Goal: Leave review/rating: Share an evaluation or opinion about a product, service, or content

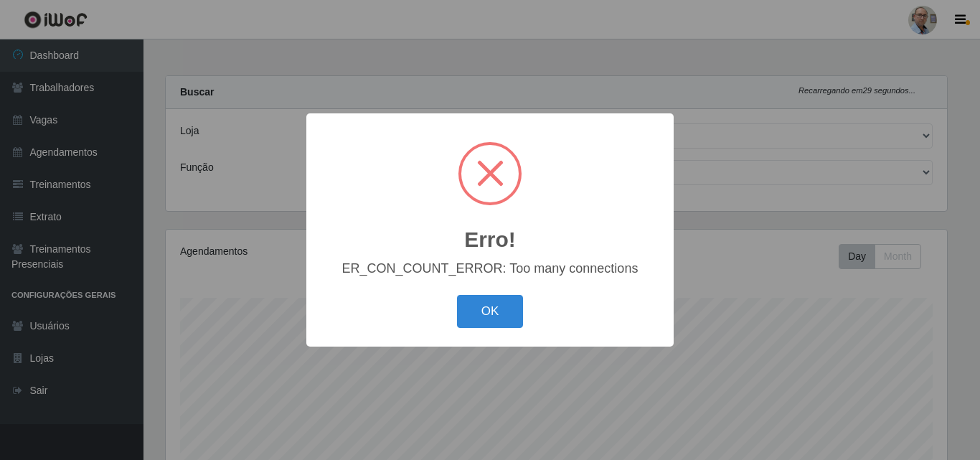
select select "251"
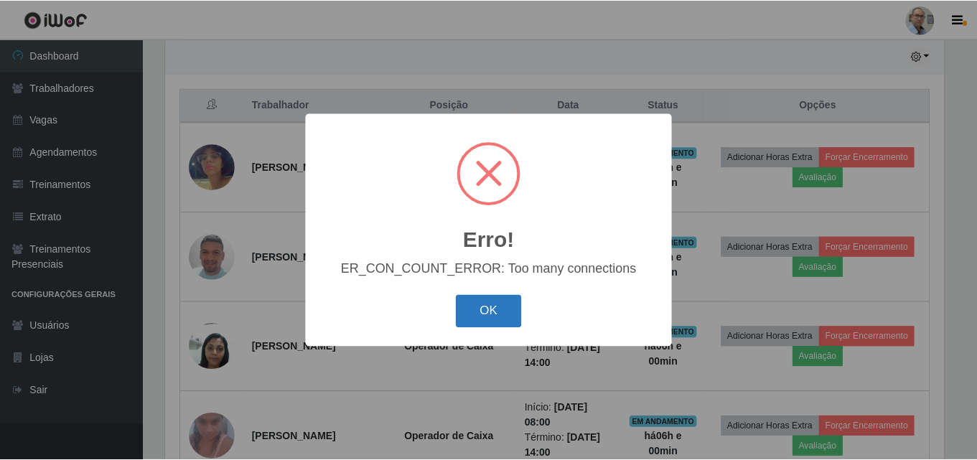
scroll to position [298, 782]
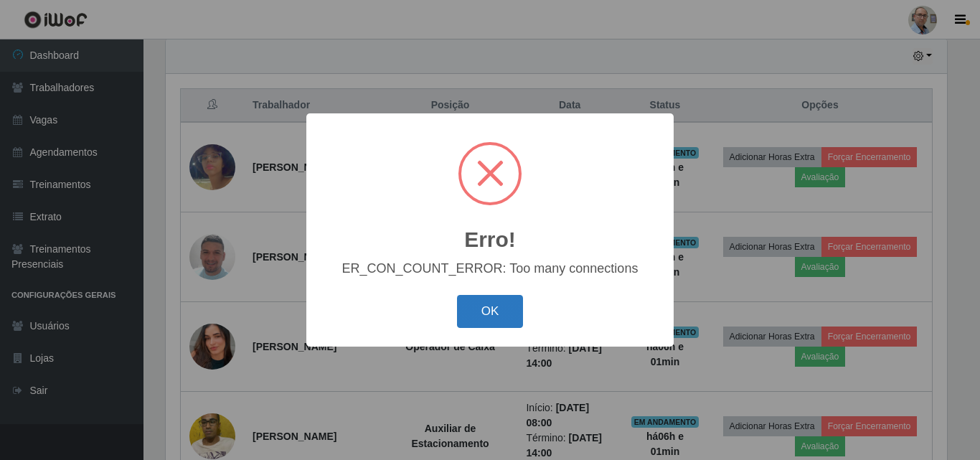
click at [506, 308] on button "OK" at bounding box center [490, 312] width 67 height 34
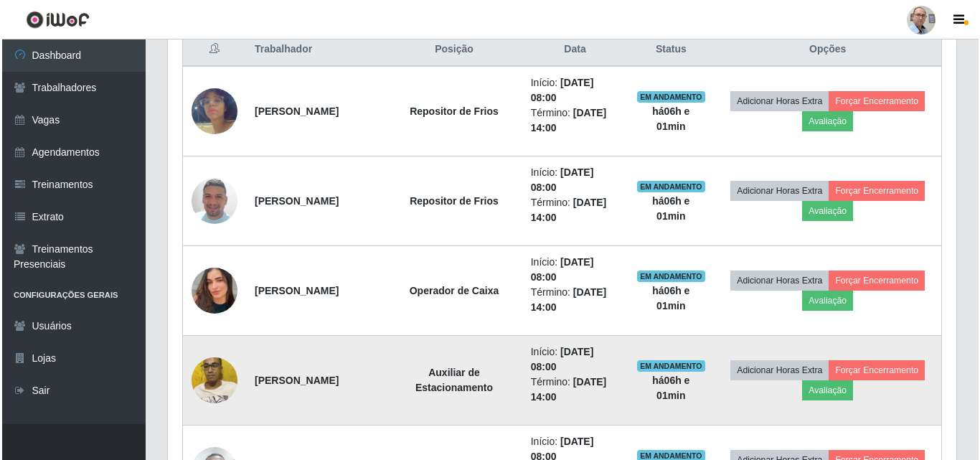
scroll to position [579, 0]
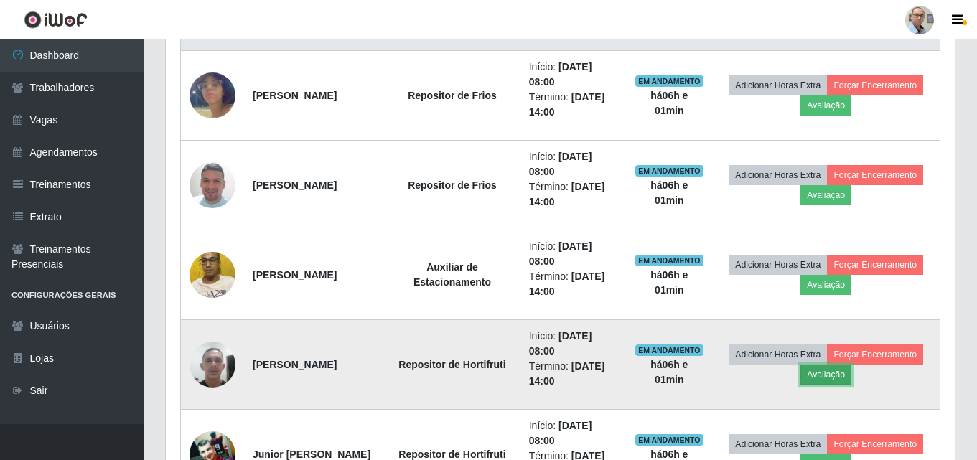
click at [851, 373] on button "Avaliação" at bounding box center [825, 375] width 51 height 20
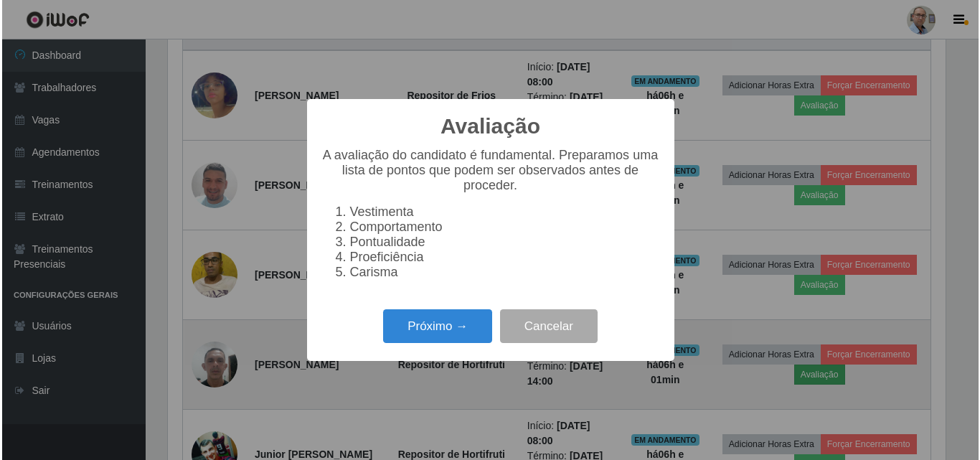
scroll to position [298, 782]
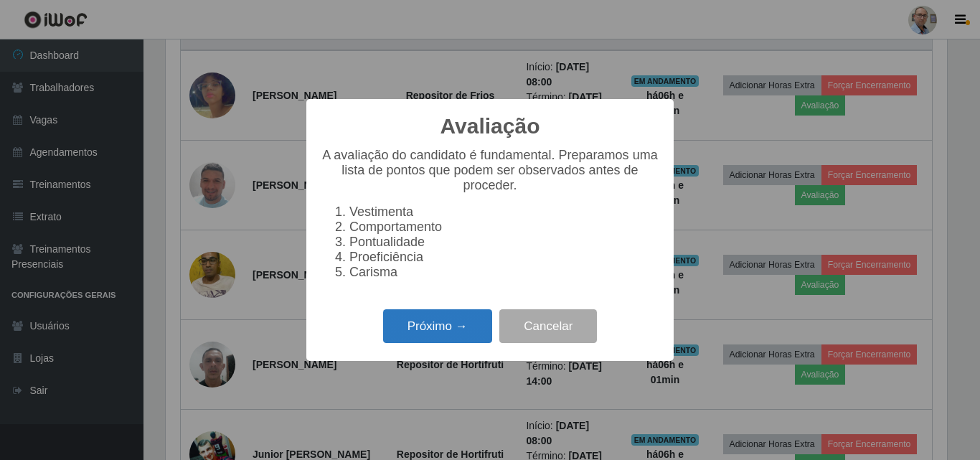
click at [455, 338] on button "Próximo →" at bounding box center [437, 326] width 109 height 34
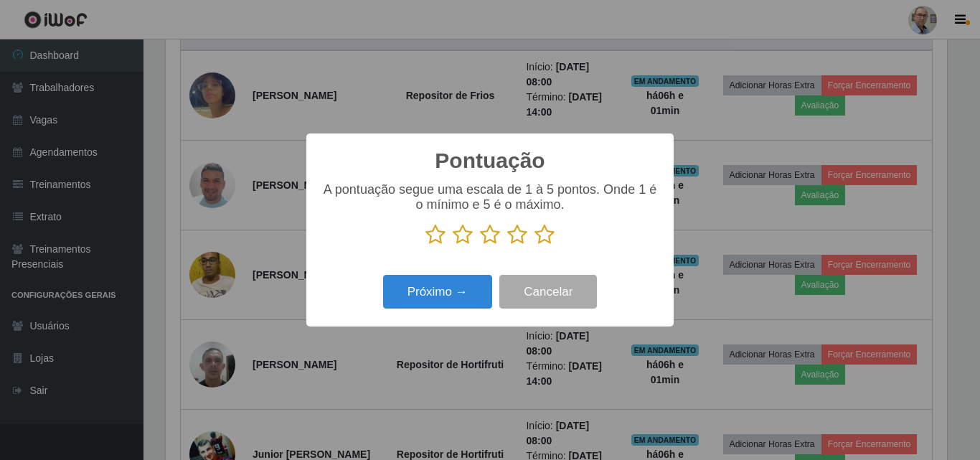
scroll to position [717456, 716972]
click at [539, 235] on icon at bounding box center [545, 235] width 20 height 22
click at [535, 245] on input "radio" at bounding box center [535, 245] width 0 height 0
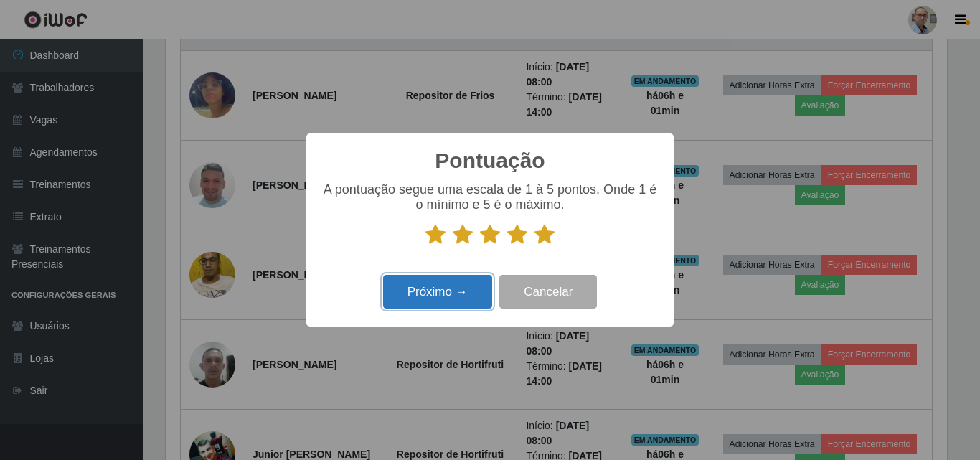
click at [444, 289] on button "Próximo →" at bounding box center [437, 292] width 109 height 34
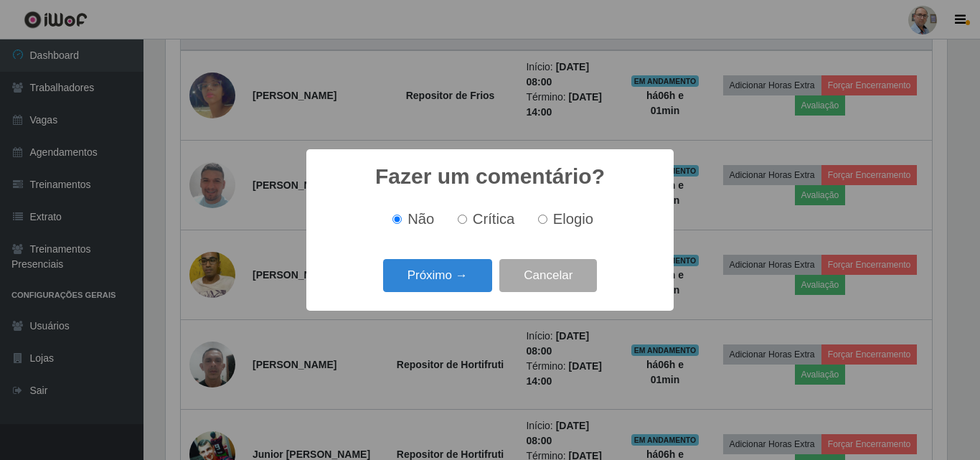
click at [444, 289] on button "Próximo →" at bounding box center [437, 276] width 109 height 34
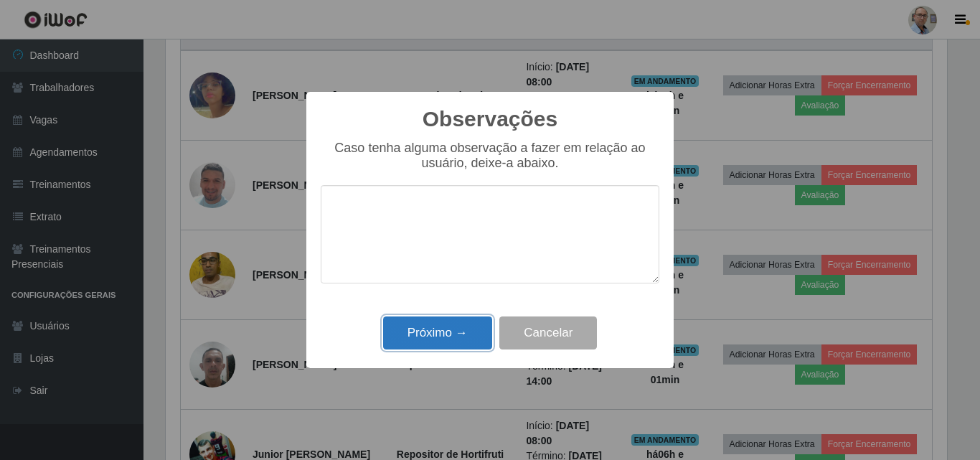
click at [450, 340] on button "Próximo →" at bounding box center [437, 334] width 109 height 34
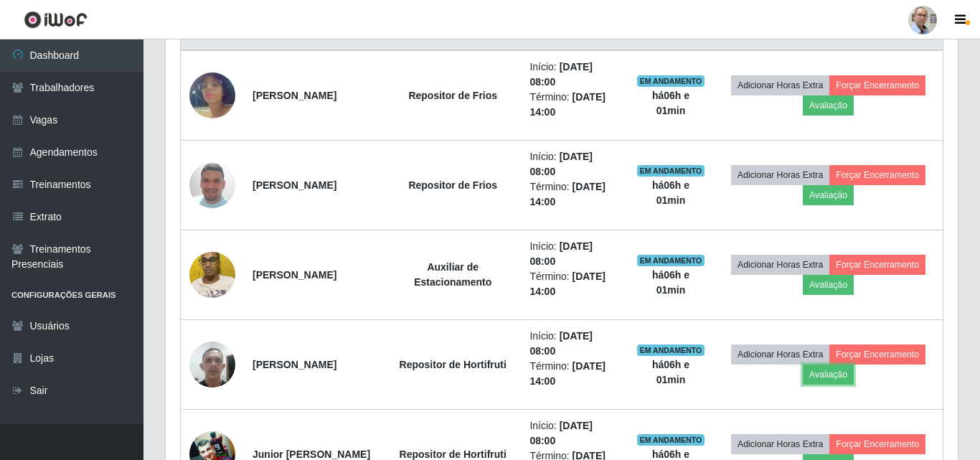
scroll to position [298, 789]
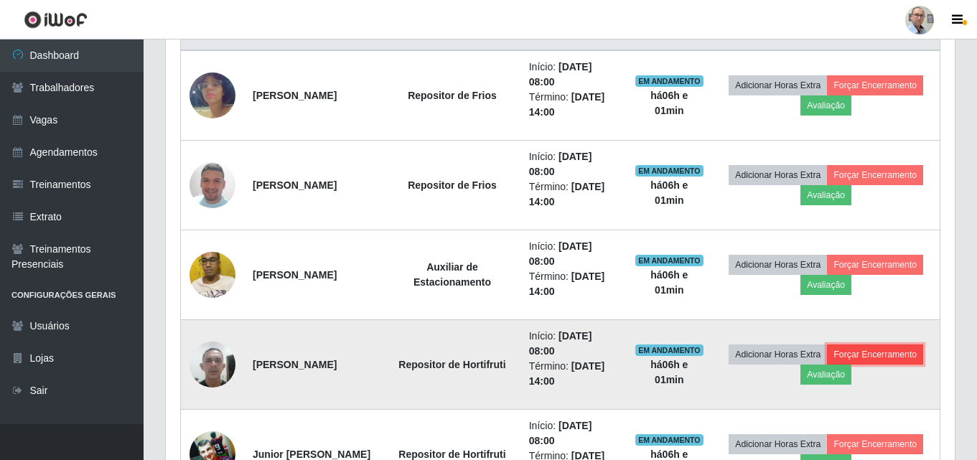
click at [830, 365] on button "Forçar Encerramento" at bounding box center [875, 355] width 96 height 20
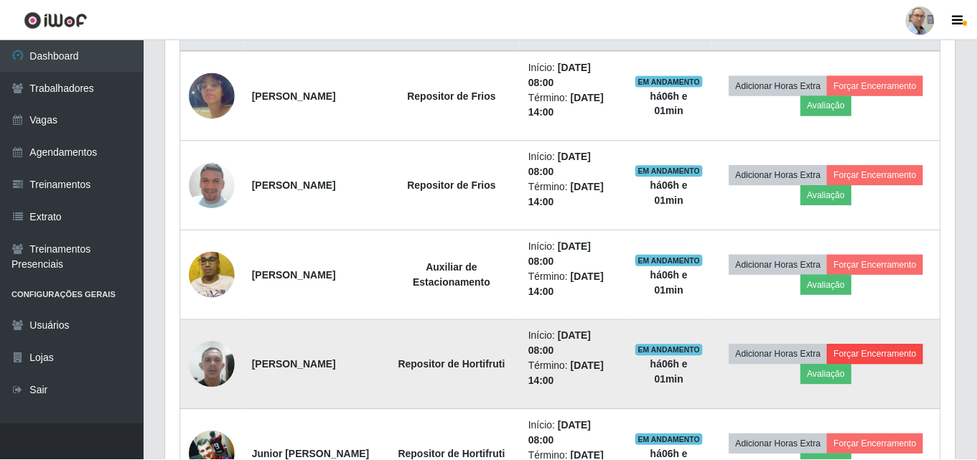
scroll to position [298, 782]
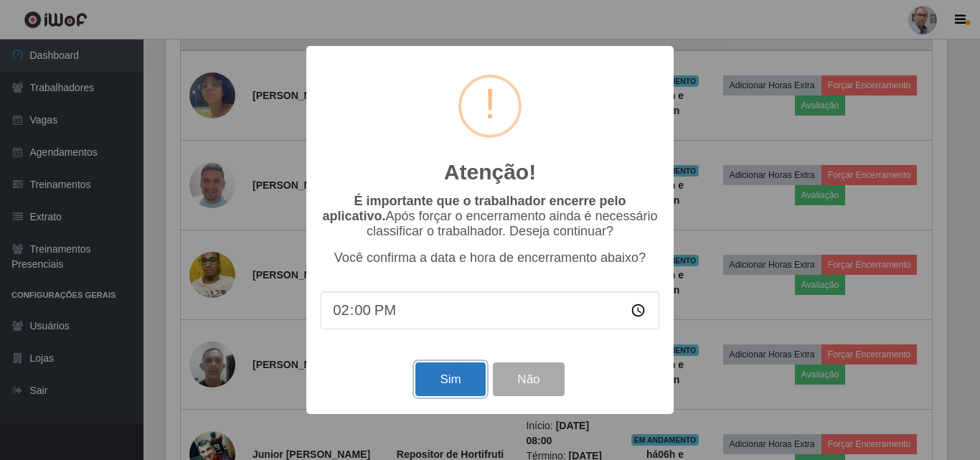
click at [458, 383] on button "Sim" at bounding box center [451, 379] width 70 height 34
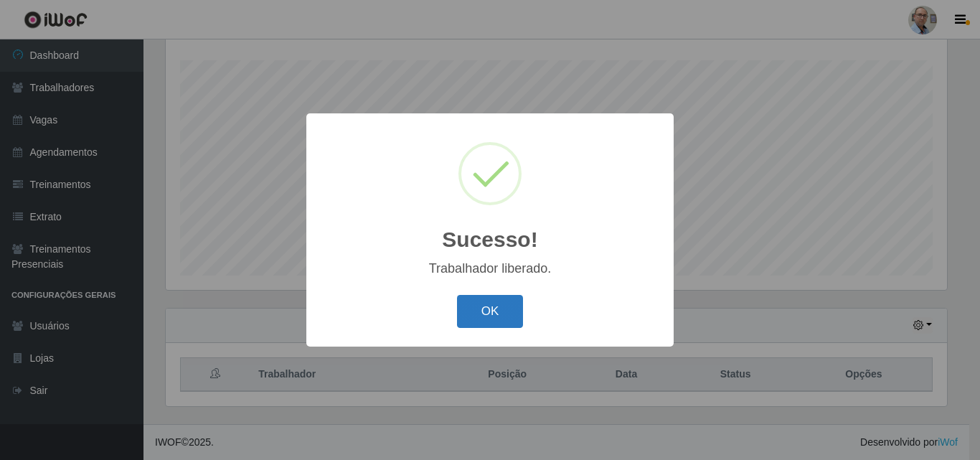
click at [485, 321] on button "OK" at bounding box center [490, 312] width 67 height 34
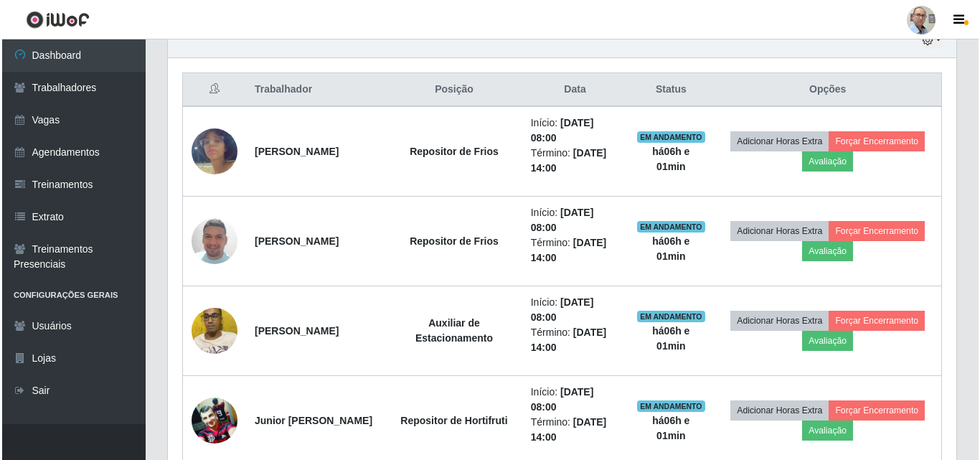
scroll to position [525, 0]
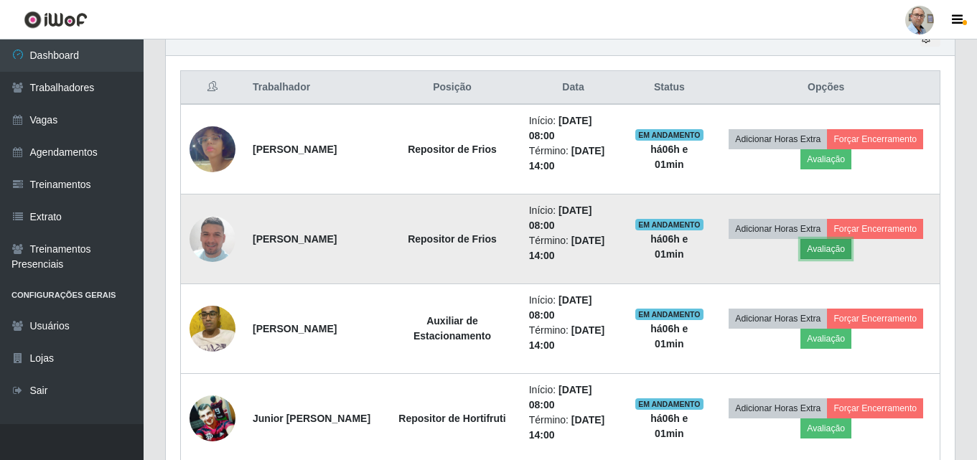
click at [851, 246] on button "Avaliação" at bounding box center [825, 249] width 51 height 20
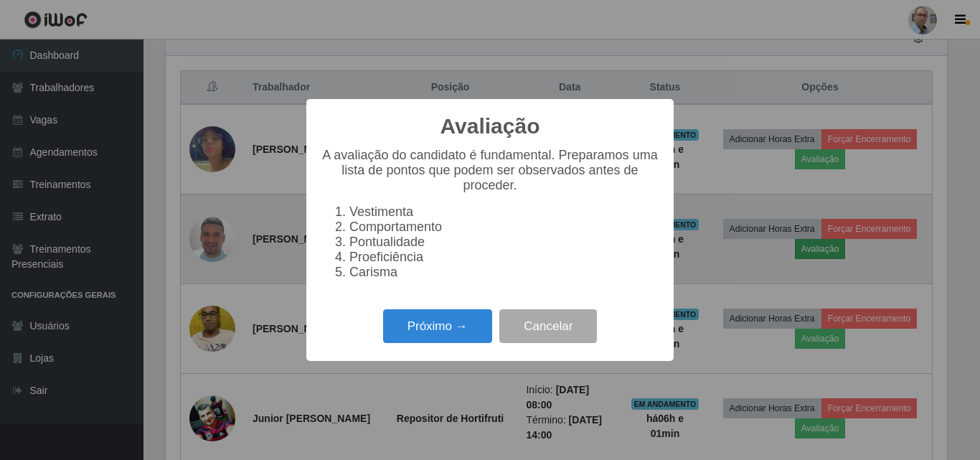
scroll to position [298, 782]
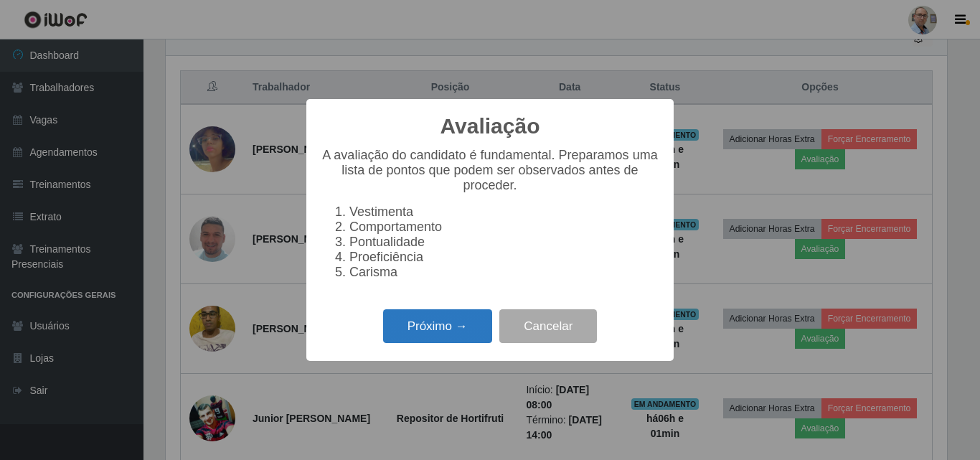
click at [437, 341] on button "Próximo →" at bounding box center [437, 326] width 109 height 34
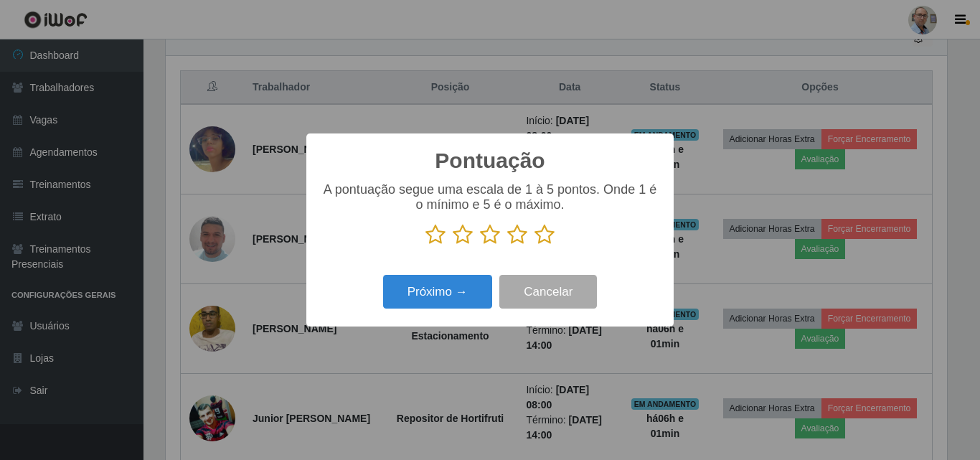
scroll to position [717456, 716972]
click at [540, 240] on icon at bounding box center [545, 235] width 20 height 22
click at [535, 245] on input "radio" at bounding box center [535, 245] width 0 height 0
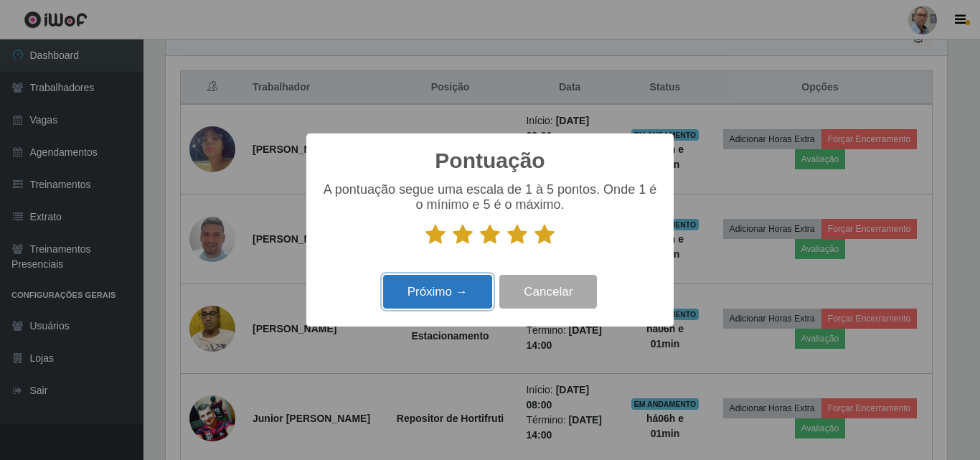
click at [462, 298] on button "Próximo →" at bounding box center [437, 292] width 109 height 34
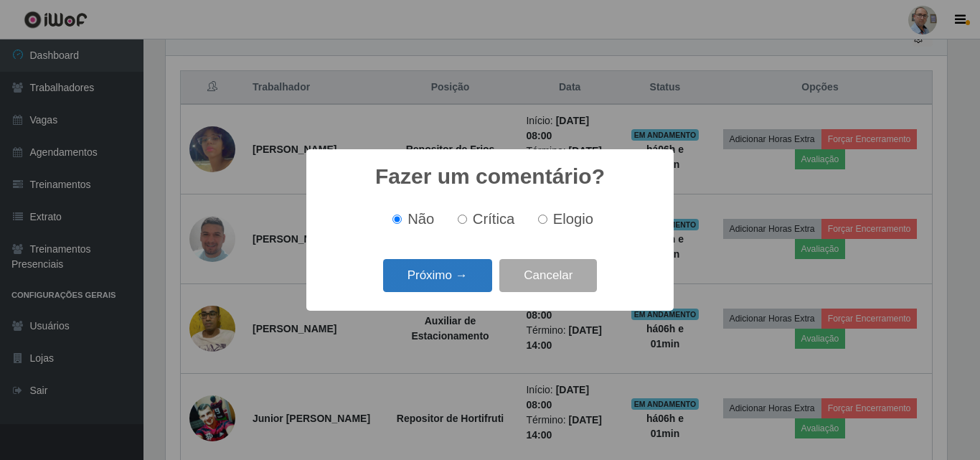
click at [462, 285] on button "Próximo →" at bounding box center [437, 276] width 109 height 34
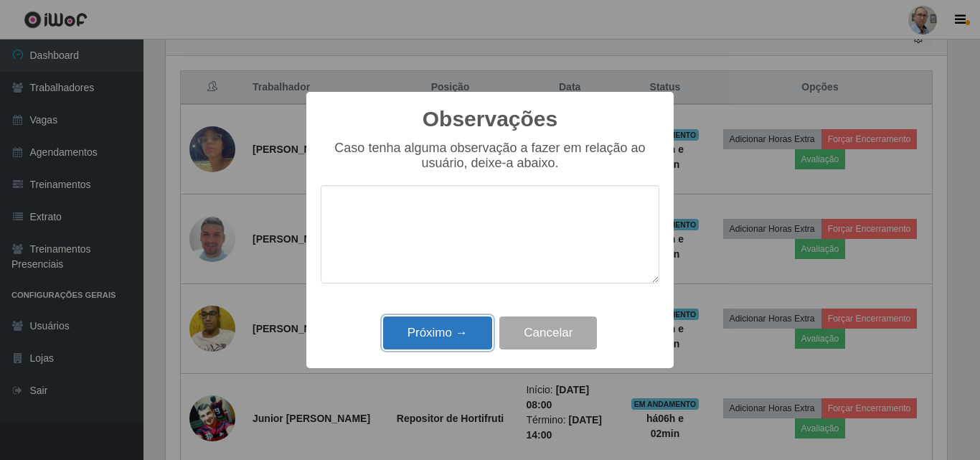
click at [450, 336] on button "Próximo →" at bounding box center [437, 334] width 109 height 34
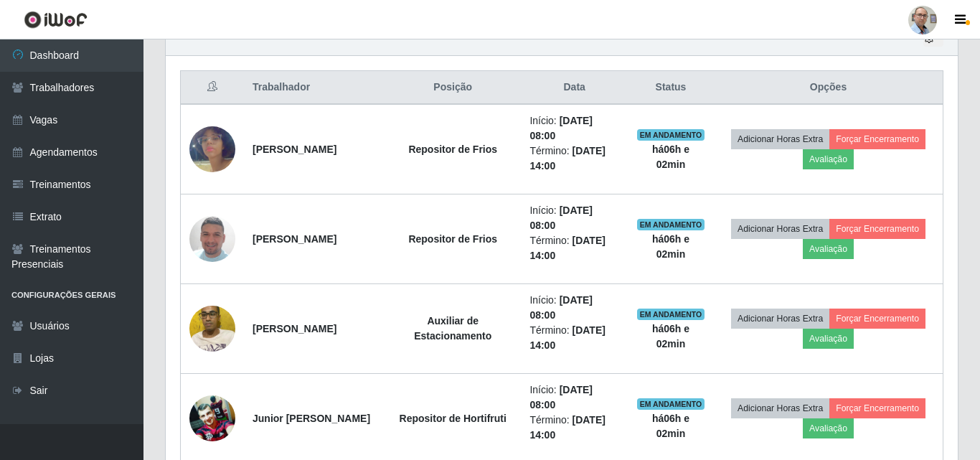
scroll to position [298, 789]
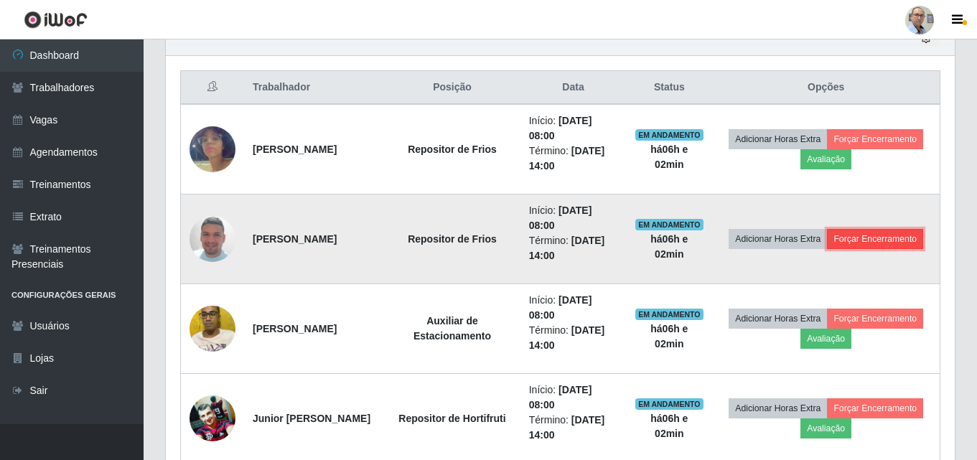
click at [864, 245] on button "Forçar Encerramento" at bounding box center [875, 239] width 96 height 20
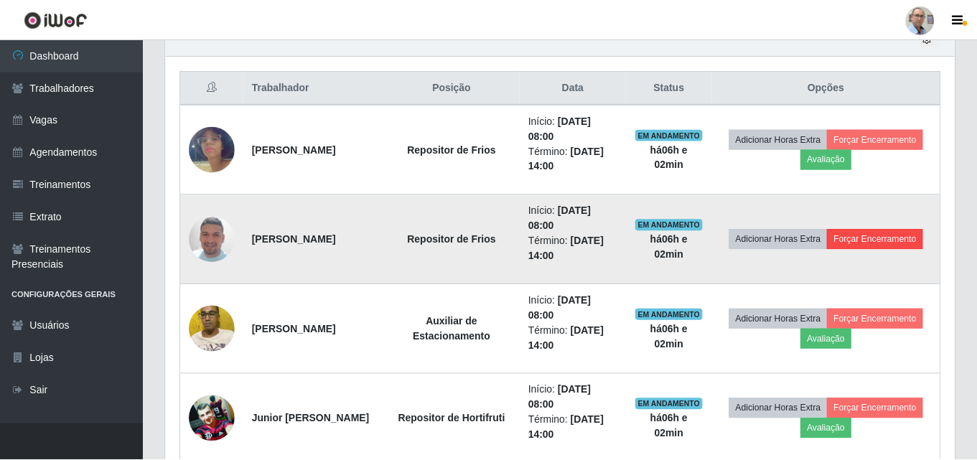
scroll to position [298, 782]
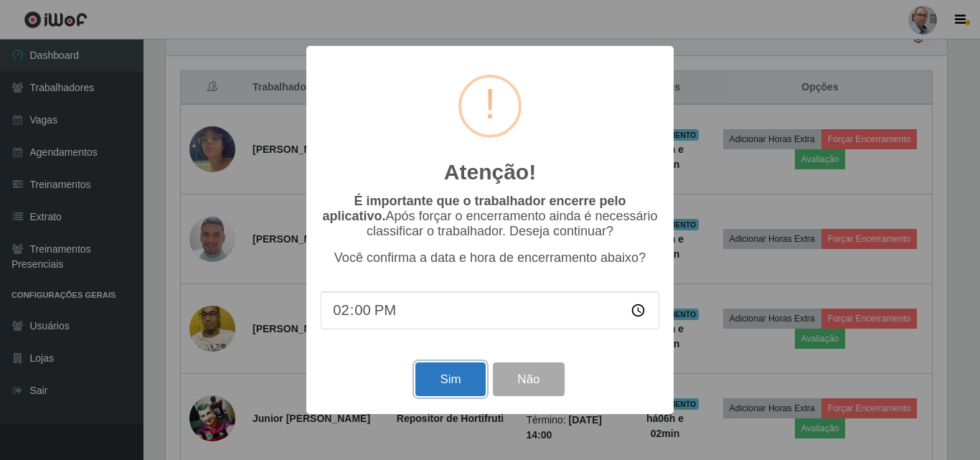
click at [444, 381] on button "Sim" at bounding box center [451, 379] width 70 height 34
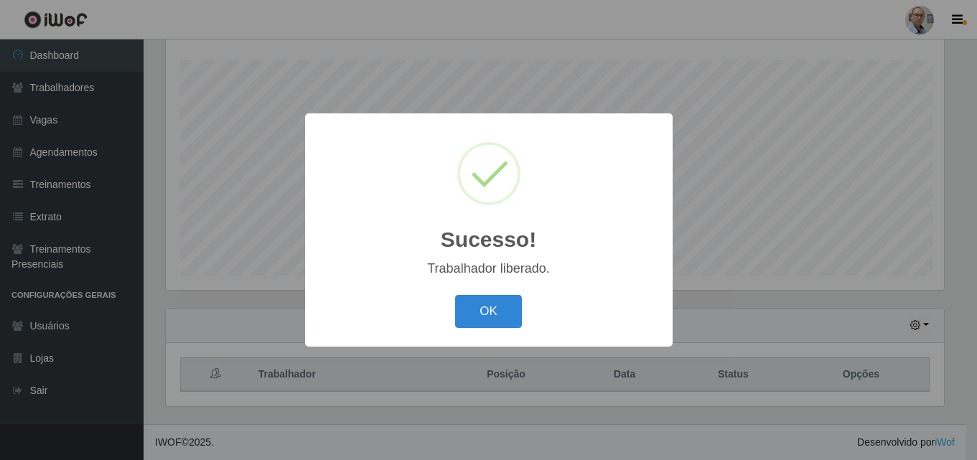
scroll to position [0, 0]
click at [473, 302] on button "OK" at bounding box center [490, 312] width 67 height 34
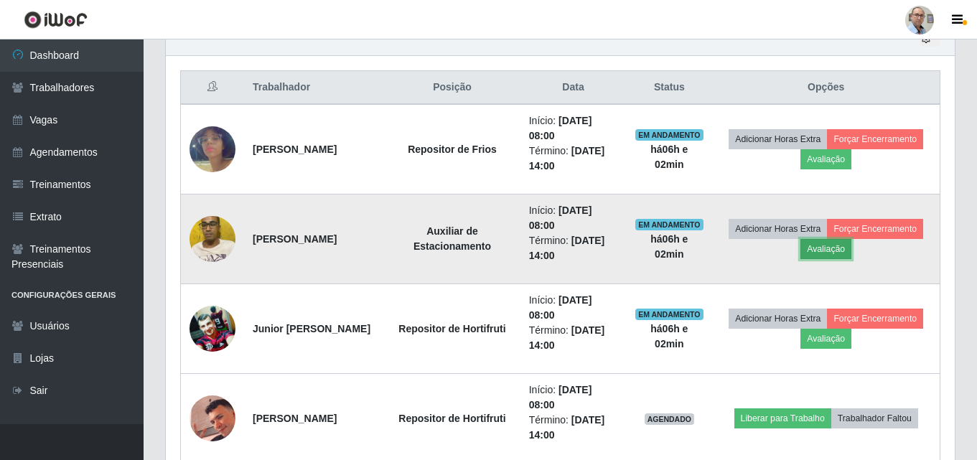
click at [851, 251] on button "Avaliação" at bounding box center [825, 249] width 51 height 20
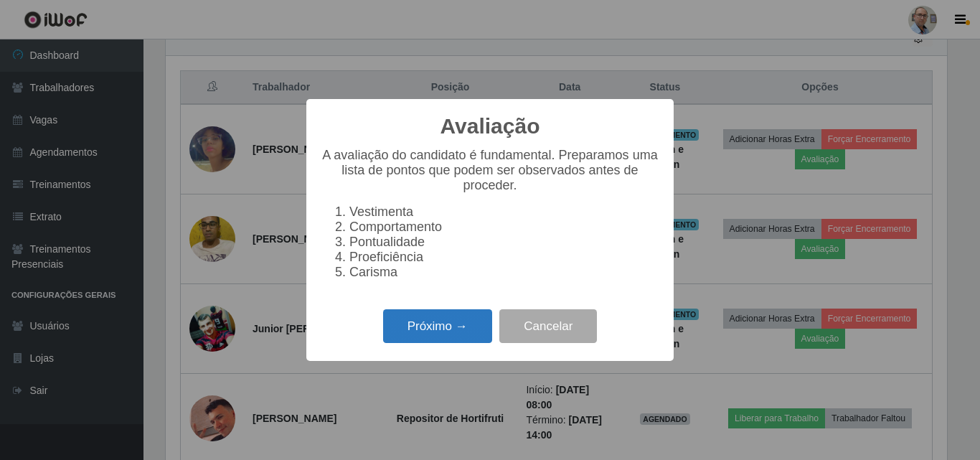
click at [461, 334] on button "Próximo →" at bounding box center [437, 326] width 109 height 34
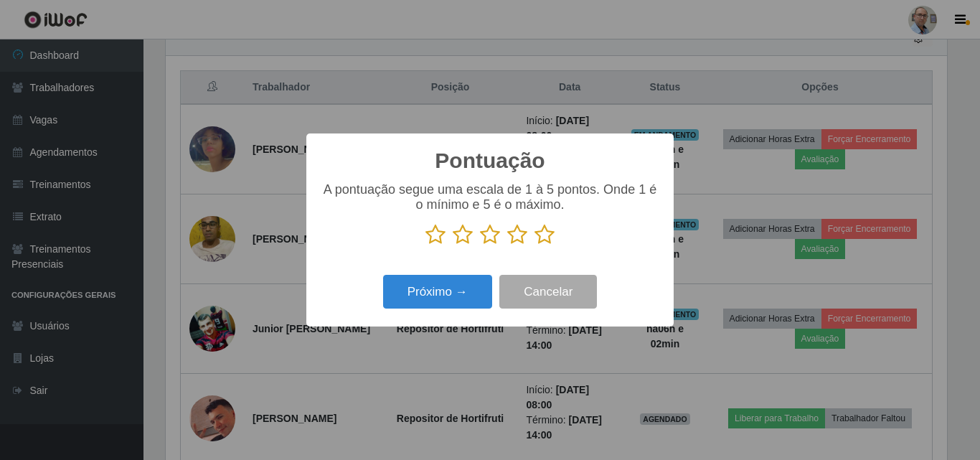
click at [545, 235] on icon at bounding box center [545, 235] width 20 height 22
click at [535, 245] on input "radio" at bounding box center [535, 245] width 0 height 0
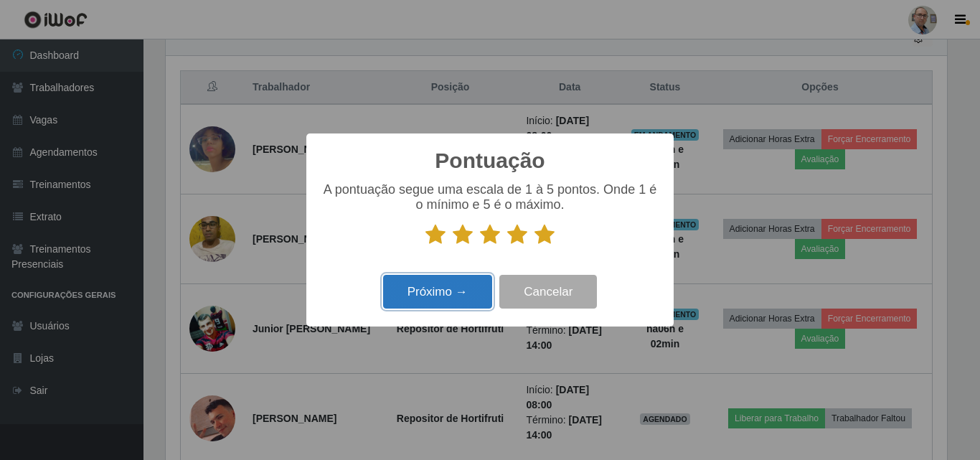
click at [440, 299] on button "Próximo →" at bounding box center [437, 292] width 109 height 34
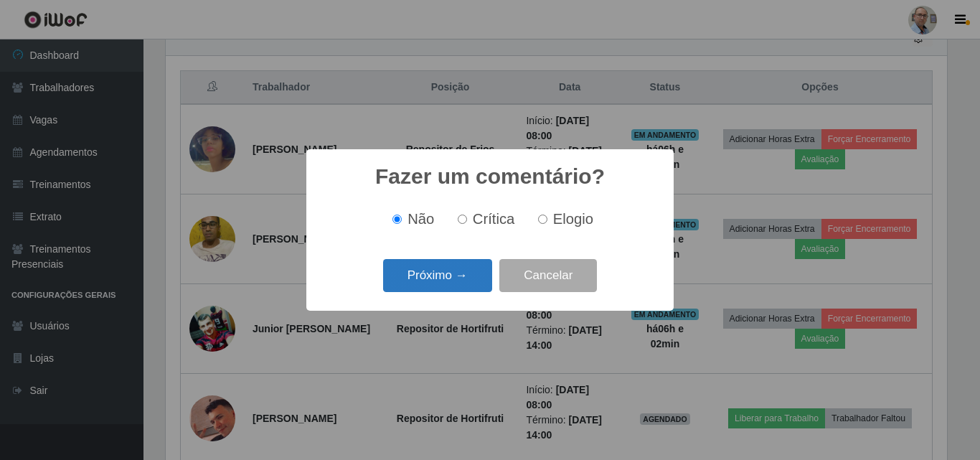
click at [448, 282] on button "Próximo →" at bounding box center [437, 276] width 109 height 34
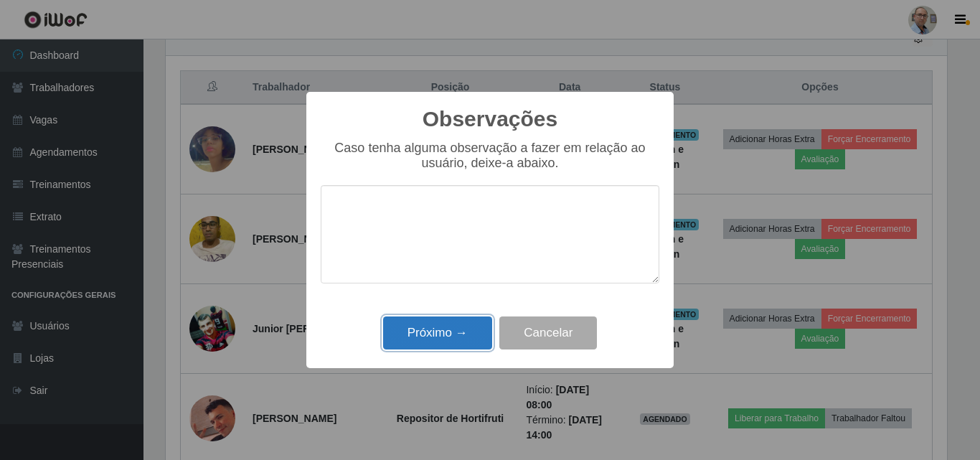
click at [466, 342] on button "Próximo →" at bounding box center [437, 334] width 109 height 34
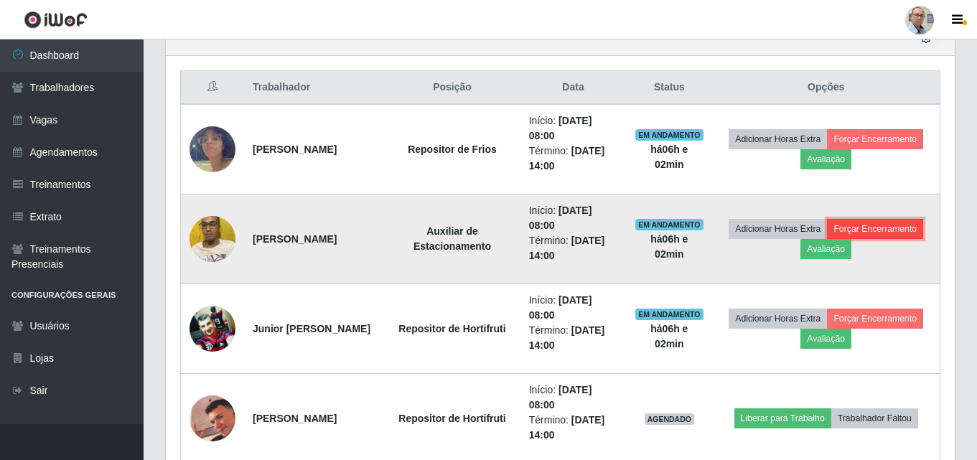
click at [827, 239] on button "Forçar Encerramento" at bounding box center [875, 229] width 96 height 20
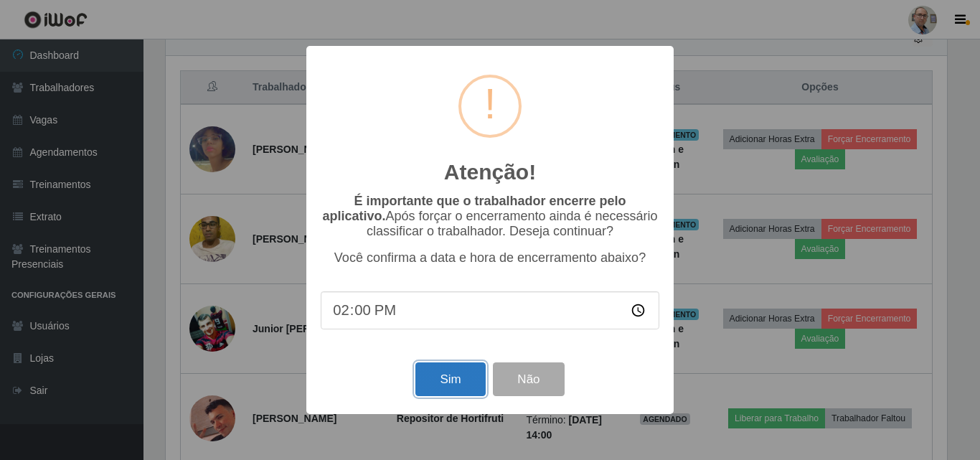
click at [456, 377] on button "Sim" at bounding box center [451, 379] width 70 height 34
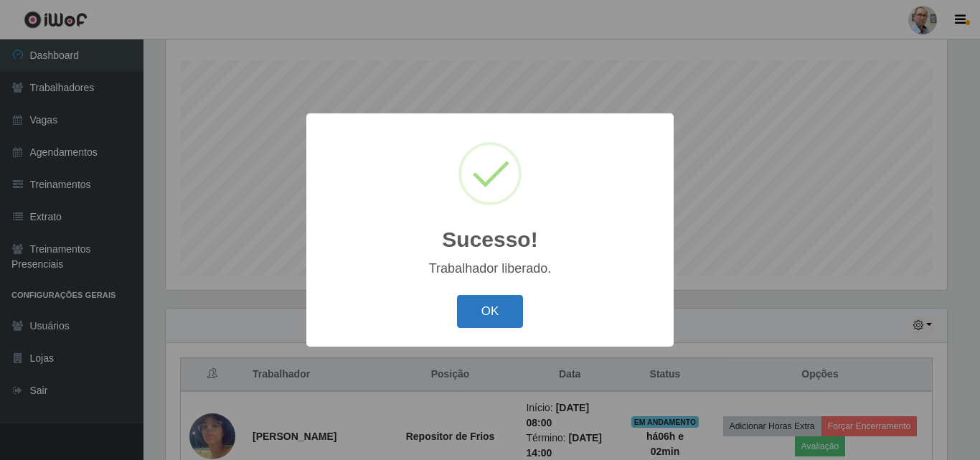
click at [503, 312] on button "OK" at bounding box center [490, 312] width 67 height 34
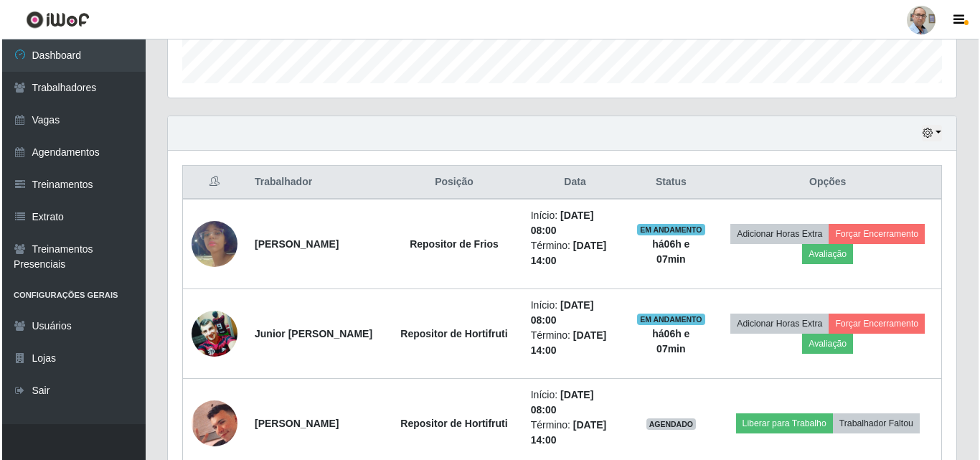
scroll to position [525, 0]
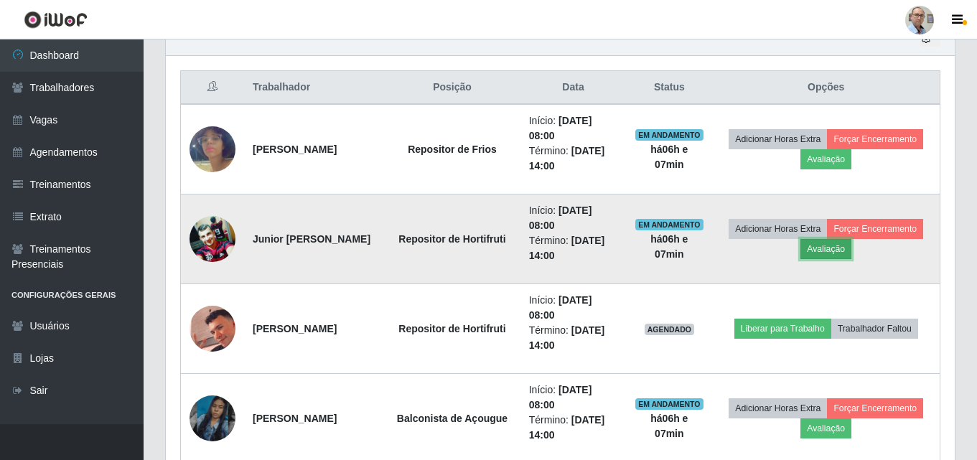
click at [851, 251] on button "Avaliação" at bounding box center [825, 249] width 51 height 20
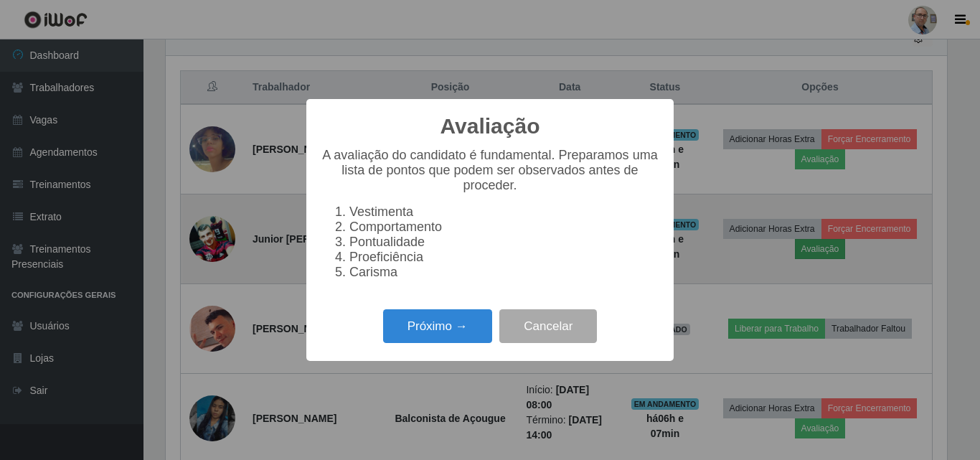
scroll to position [298, 782]
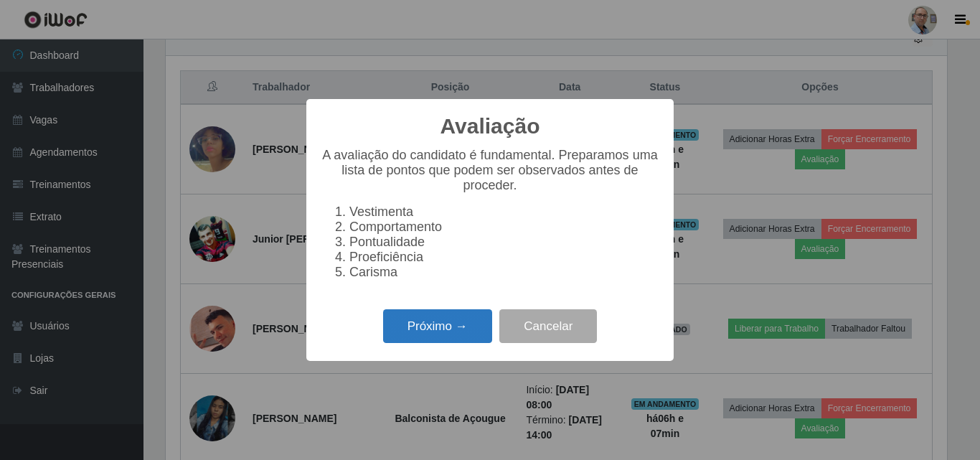
click at [445, 337] on button "Próximo →" at bounding box center [437, 326] width 109 height 34
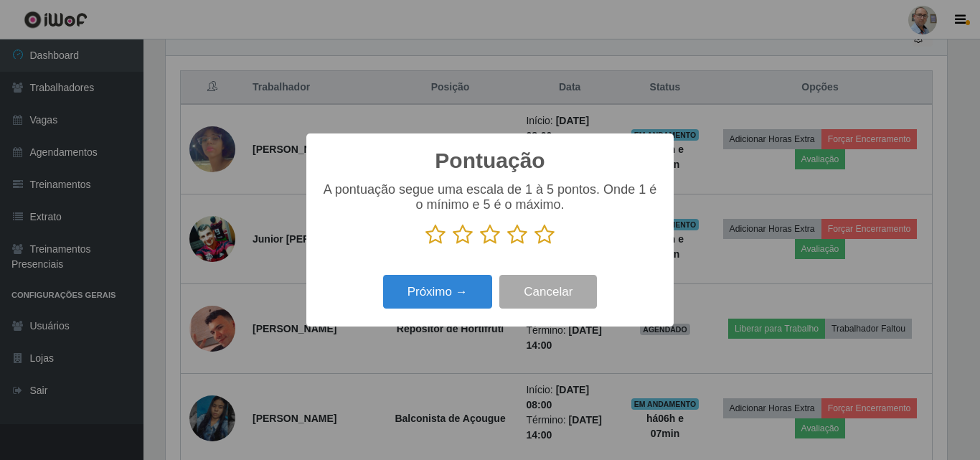
scroll to position [717456, 716972]
click at [546, 232] on icon at bounding box center [545, 235] width 20 height 22
click at [535, 245] on input "radio" at bounding box center [535, 245] width 0 height 0
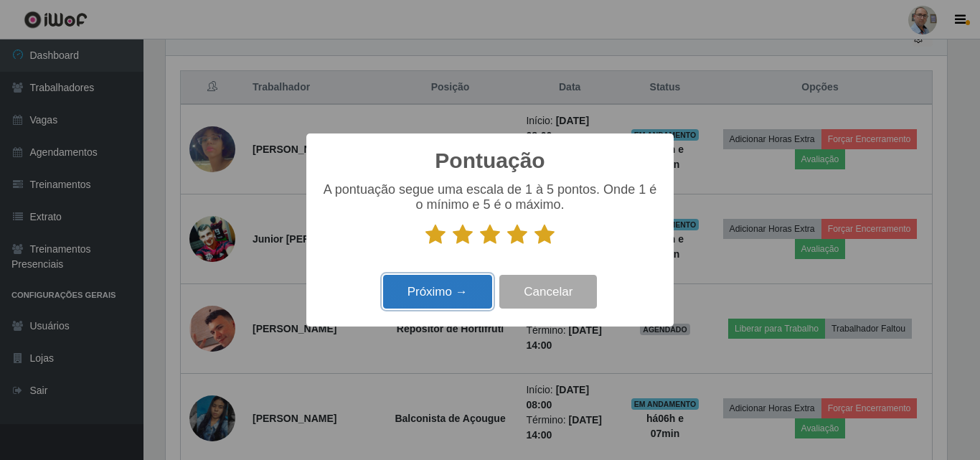
click at [464, 308] on button "Próximo →" at bounding box center [437, 292] width 109 height 34
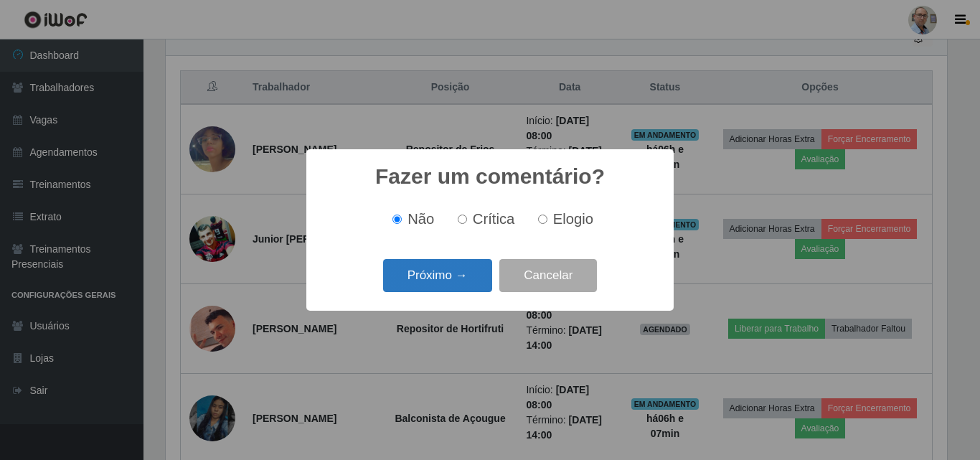
click at [463, 290] on button "Próximo →" at bounding box center [437, 276] width 109 height 34
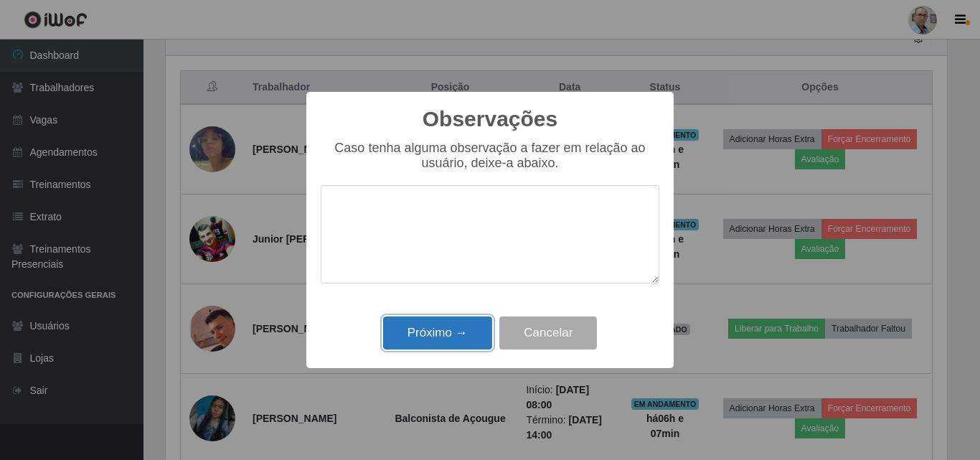
click at [460, 335] on button "Próximo →" at bounding box center [437, 334] width 109 height 34
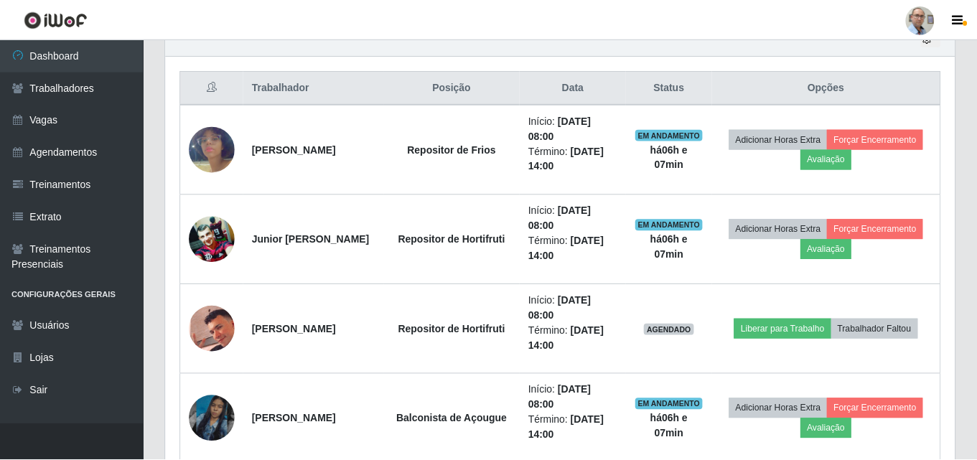
scroll to position [298, 789]
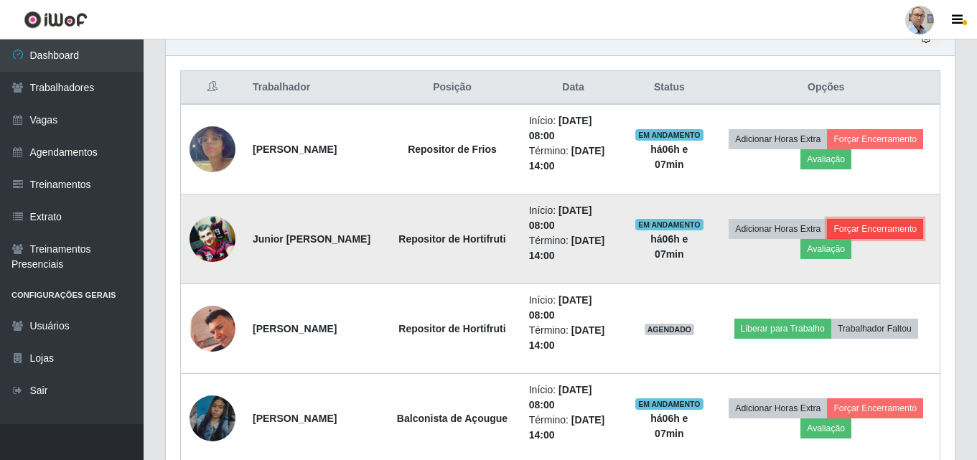
click at [827, 239] on button "Forçar Encerramento" at bounding box center [875, 229] width 96 height 20
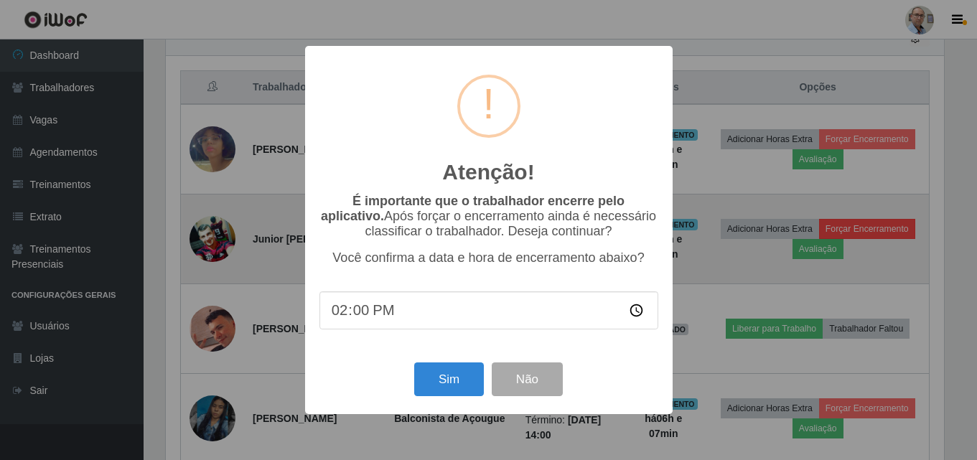
scroll to position [298, 782]
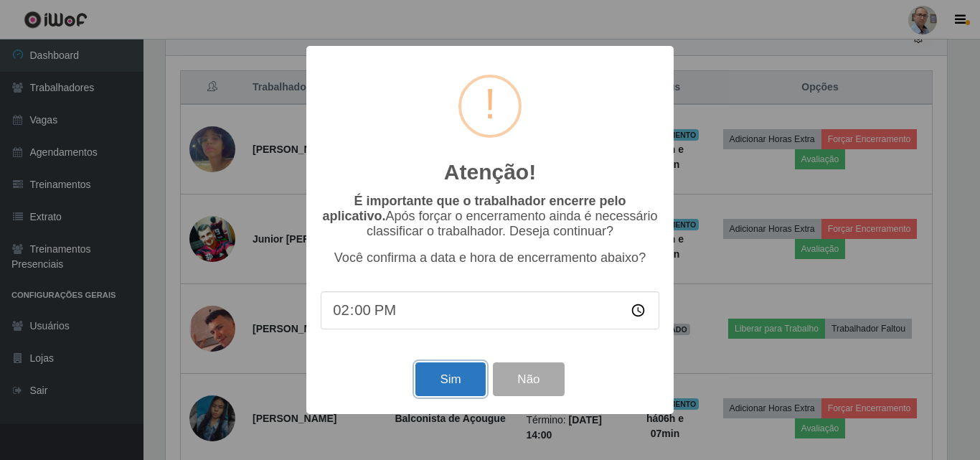
click at [441, 389] on button "Sim" at bounding box center [451, 379] width 70 height 34
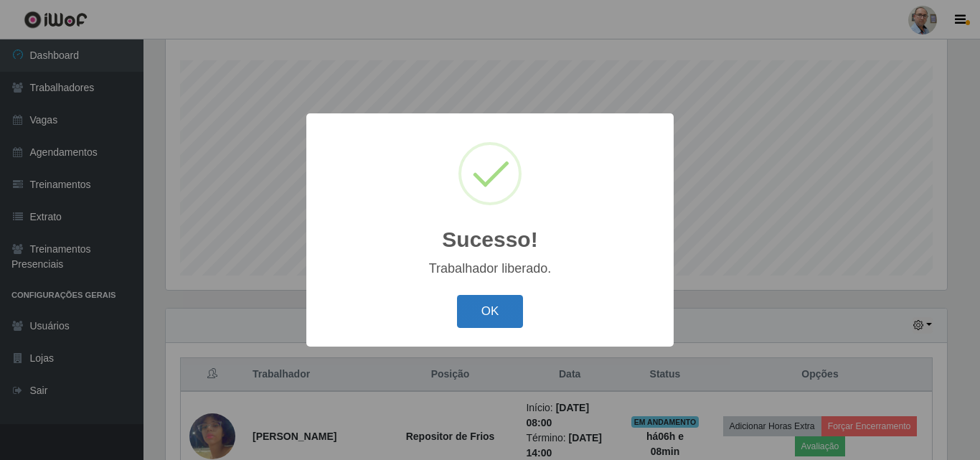
click at [492, 308] on button "OK" at bounding box center [490, 312] width 67 height 34
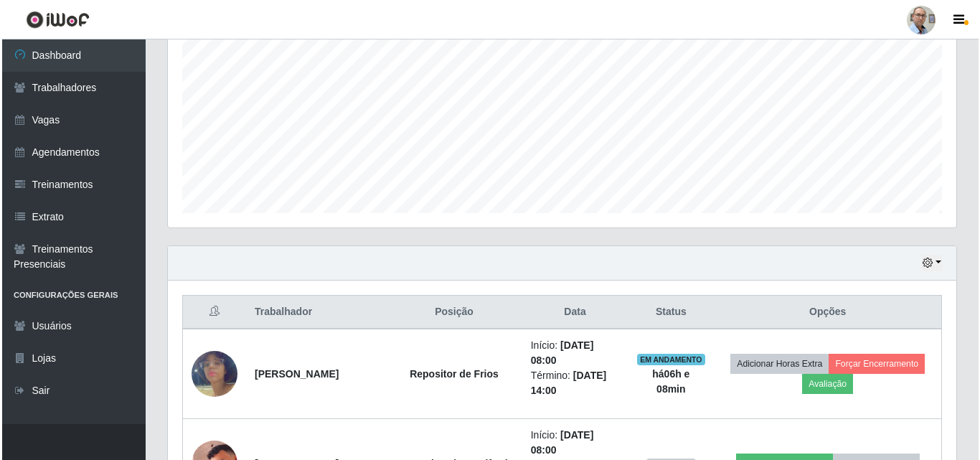
scroll to position [525, 0]
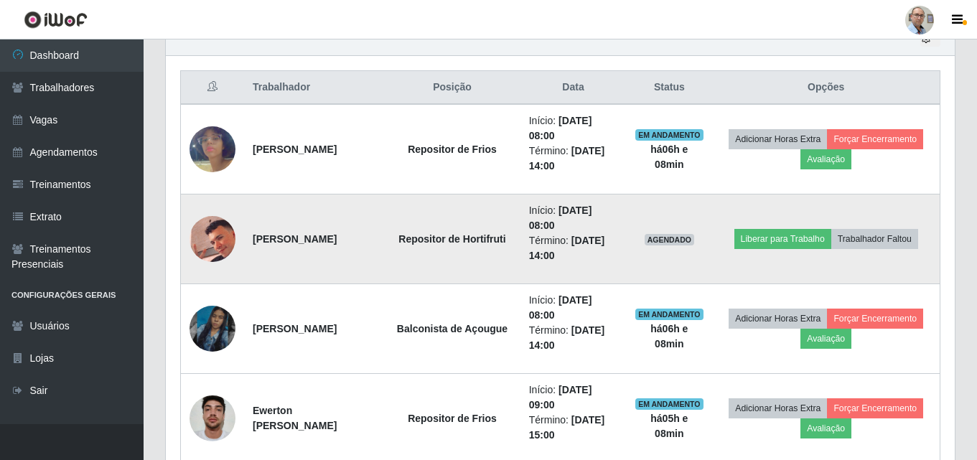
click at [222, 237] on img at bounding box center [212, 238] width 46 height 57
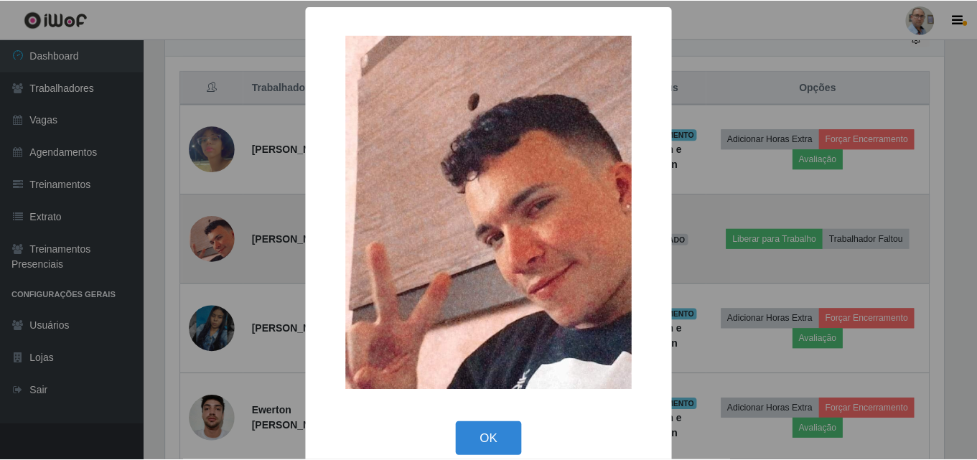
scroll to position [298, 782]
click at [222, 237] on div "× OK Cancel" at bounding box center [490, 230] width 980 height 460
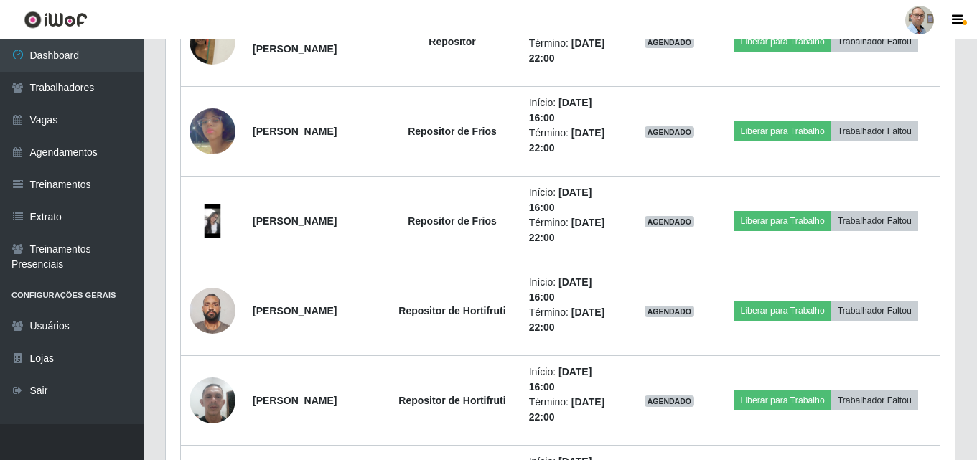
scroll to position [1960, 0]
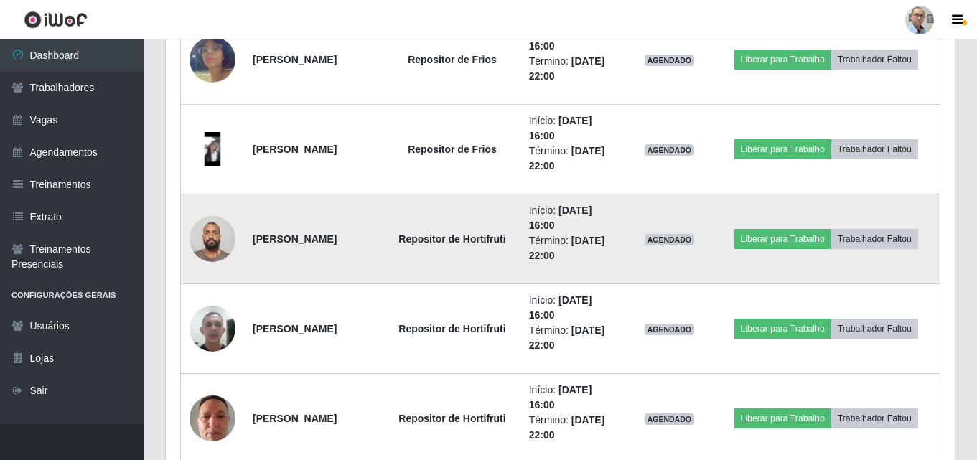
click at [213, 246] on img at bounding box center [212, 238] width 46 height 61
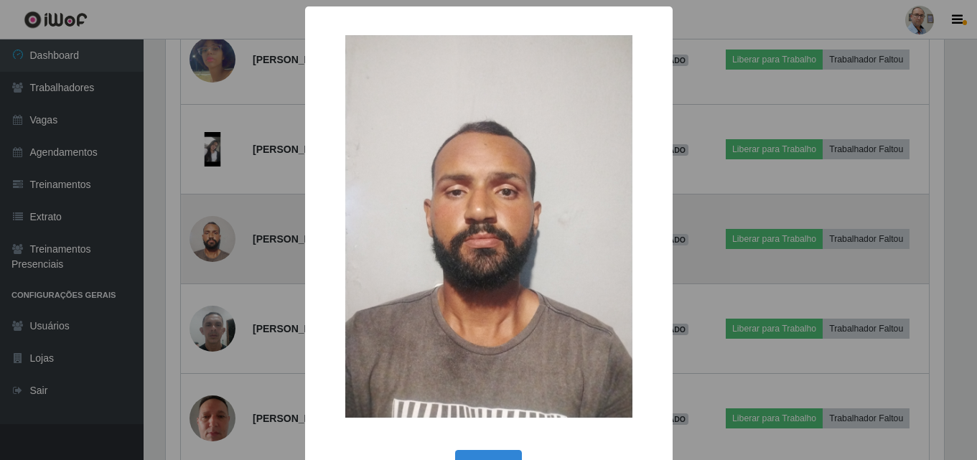
scroll to position [298, 782]
click at [213, 246] on div "× OK Cancel" at bounding box center [490, 230] width 980 height 460
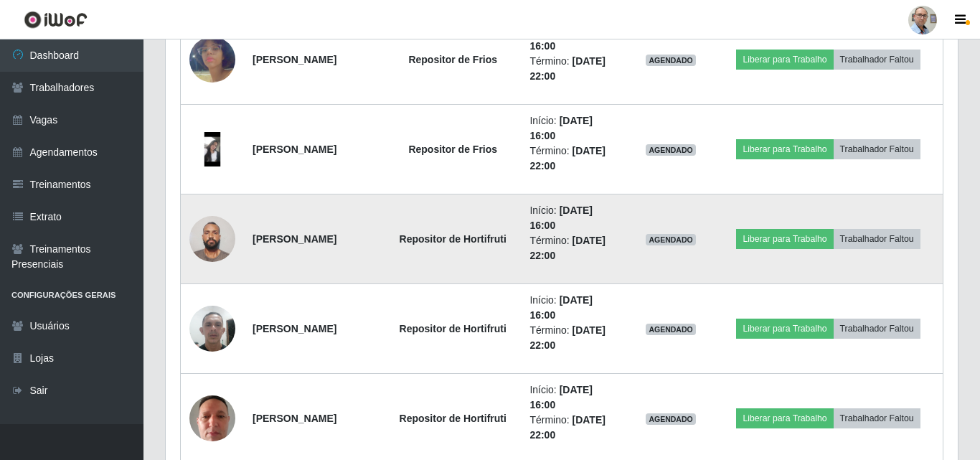
scroll to position [298, 789]
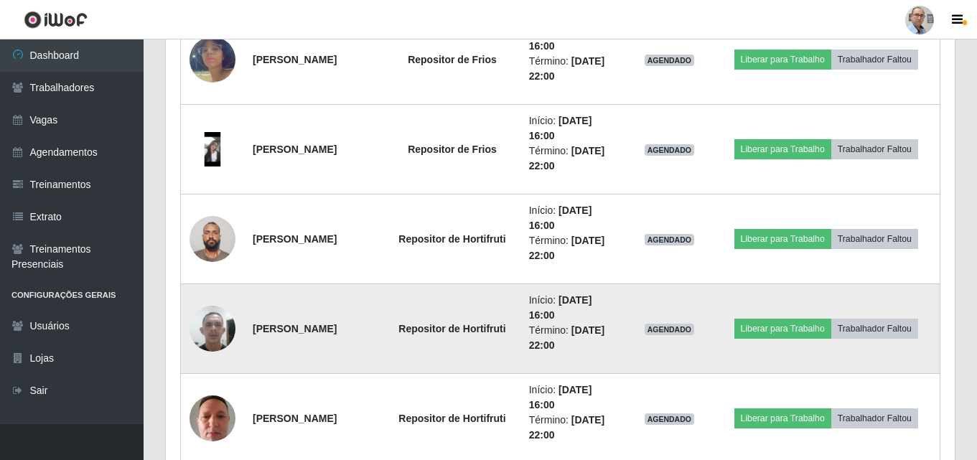
click at [220, 337] on img at bounding box center [212, 328] width 46 height 61
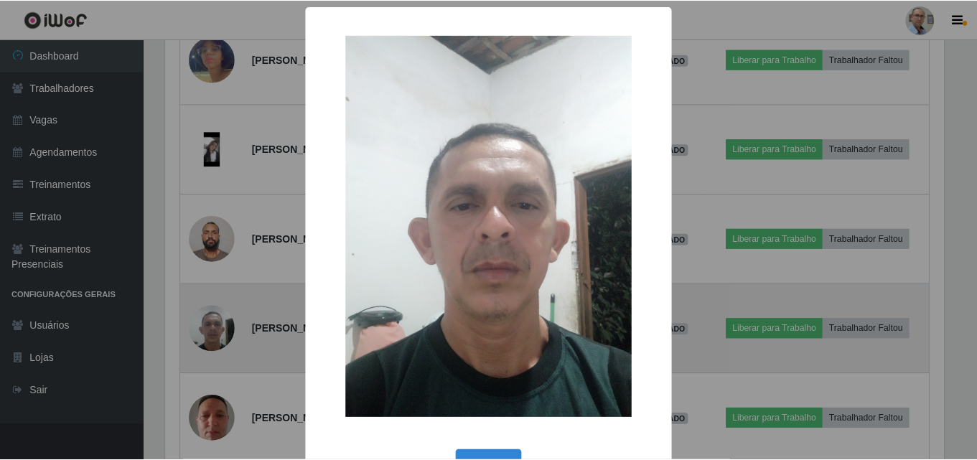
scroll to position [298, 782]
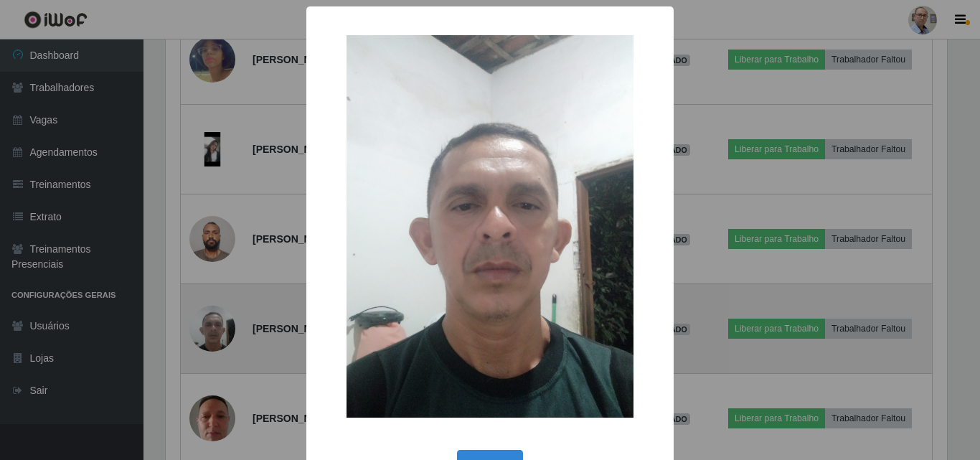
click at [220, 337] on div "× OK Cancel" at bounding box center [490, 230] width 980 height 460
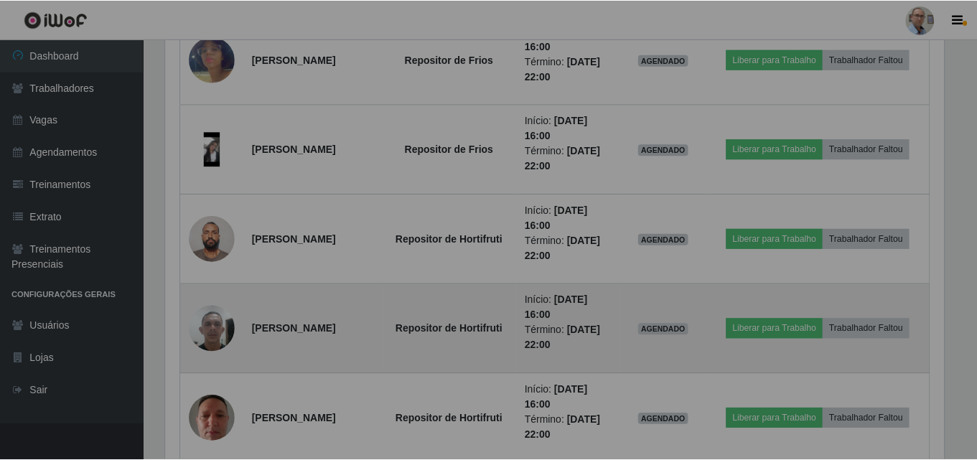
scroll to position [298, 789]
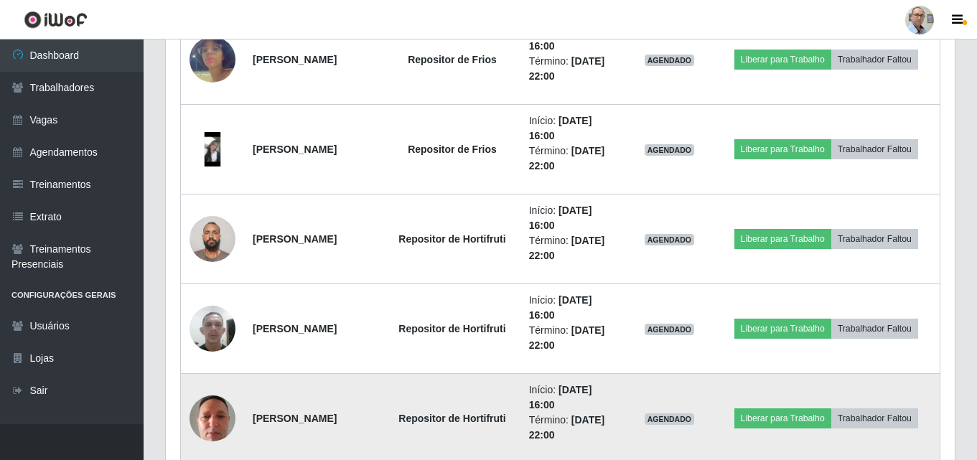
click at [212, 431] on img at bounding box center [212, 418] width 46 height 61
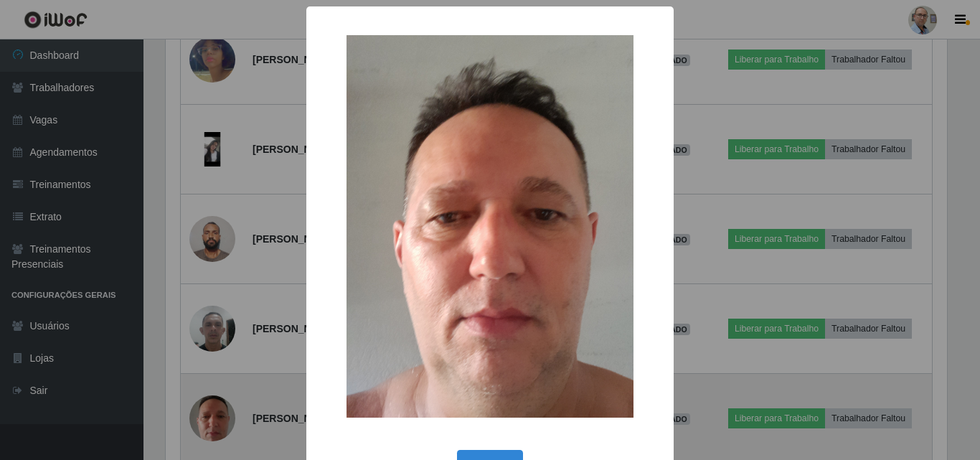
click at [212, 431] on div "× OK Cancel" at bounding box center [490, 230] width 980 height 460
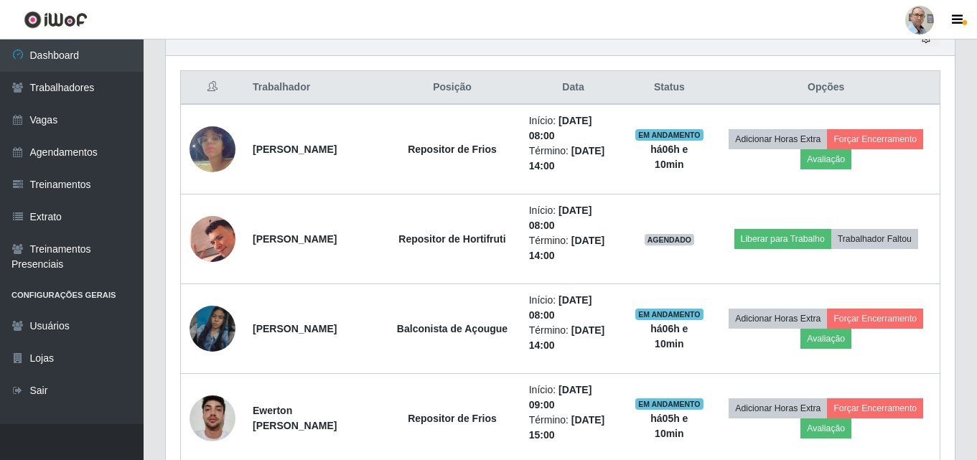
scroll to position [453, 0]
